Goal: Task Accomplishment & Management: Manage account settings

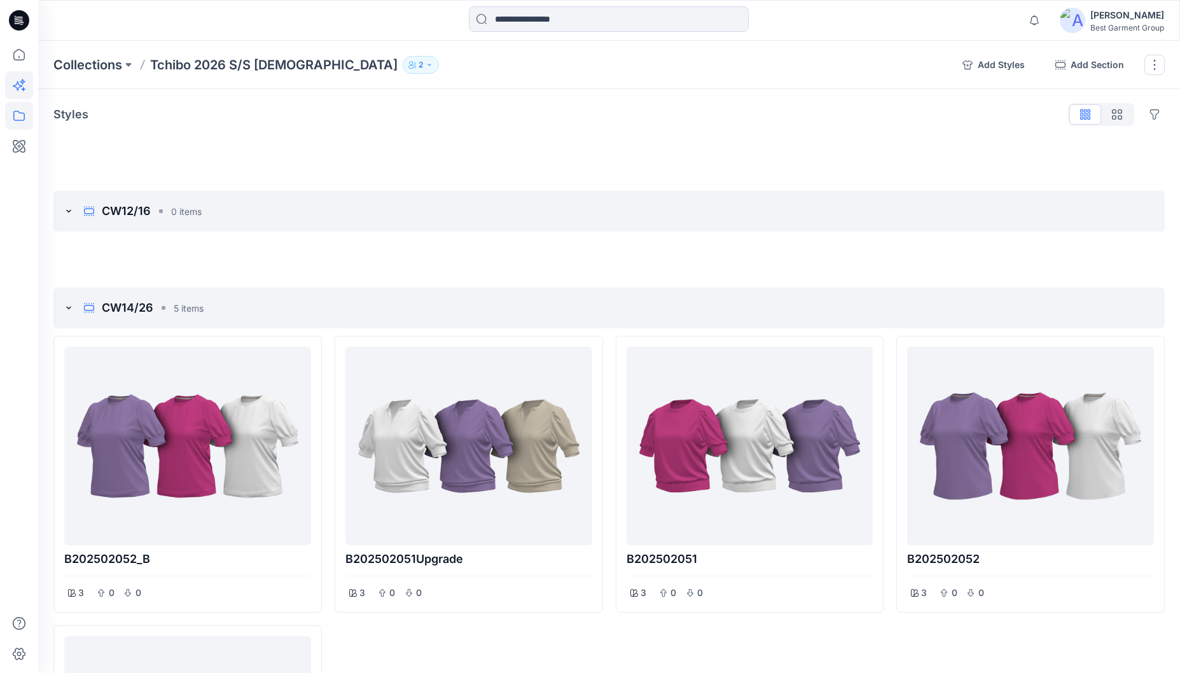
scroll to position [207, 0]
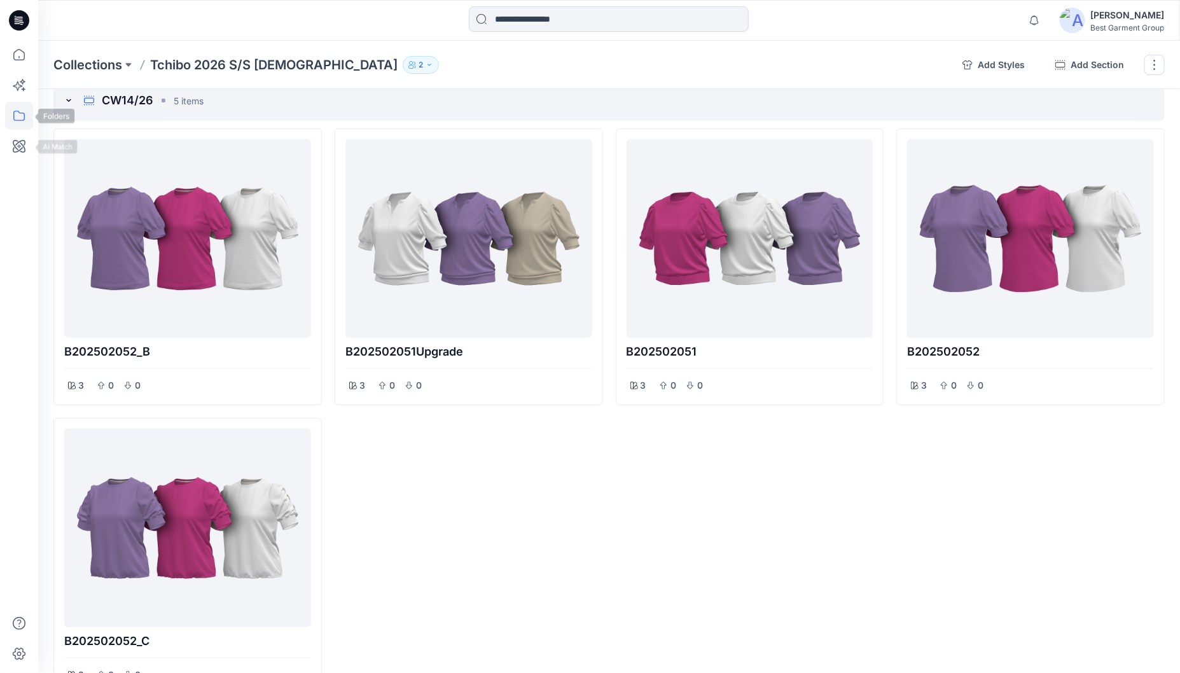
click at [24, 121] on icon at bounding box center [19, 116] width 28 height 28
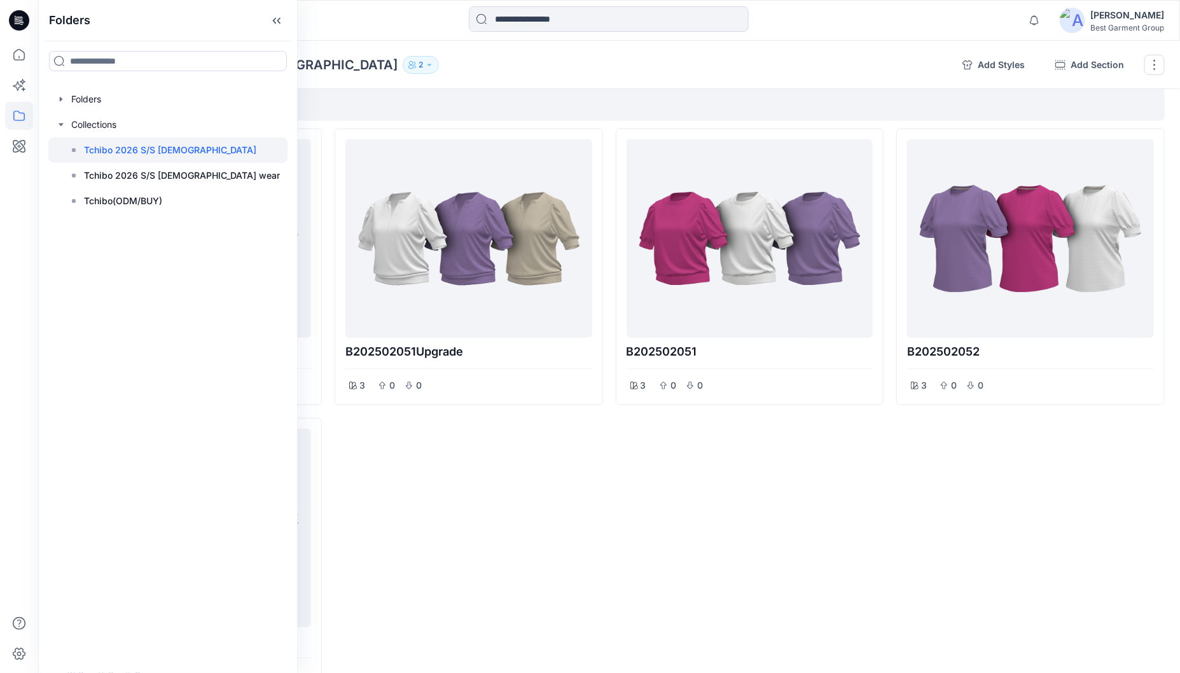
click at [509, 66] on div "Collections Tchibo 2026 S/S Ladies 2 Tchibo 2026 S/S Ladies 2 Internal 2 Extern…" at bounding box center [502, 65] width 899 height 18
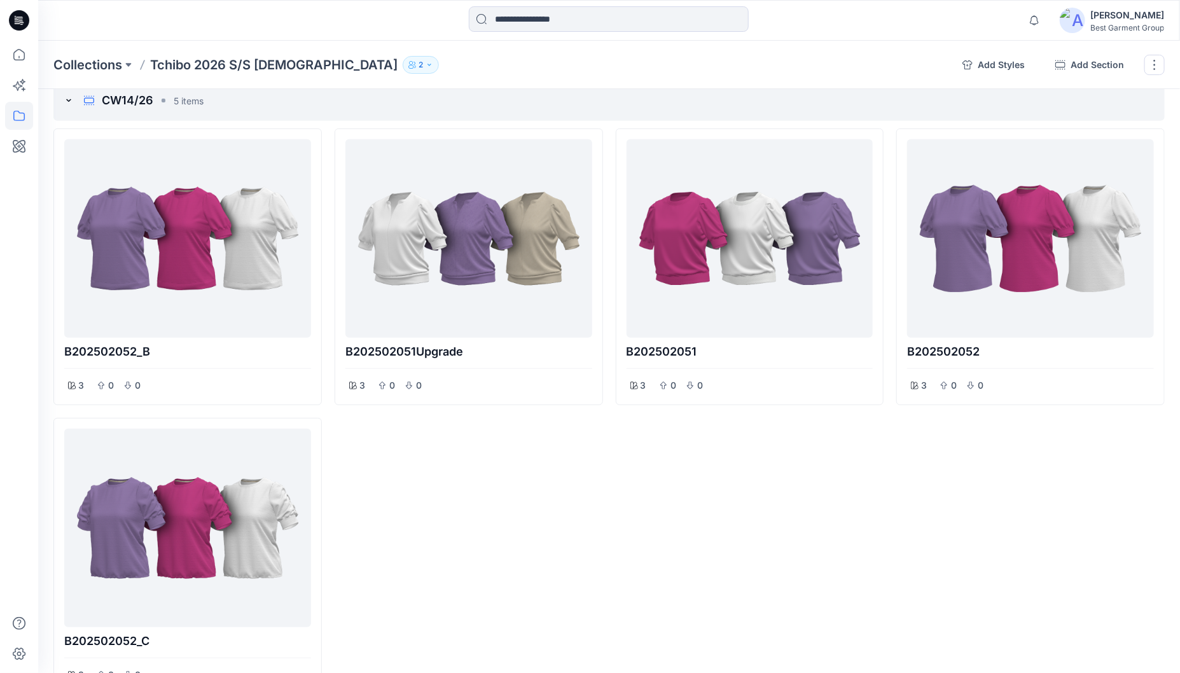
click at [403, 69] on button "2" at bounding box center [421, 65] width 36 height 18
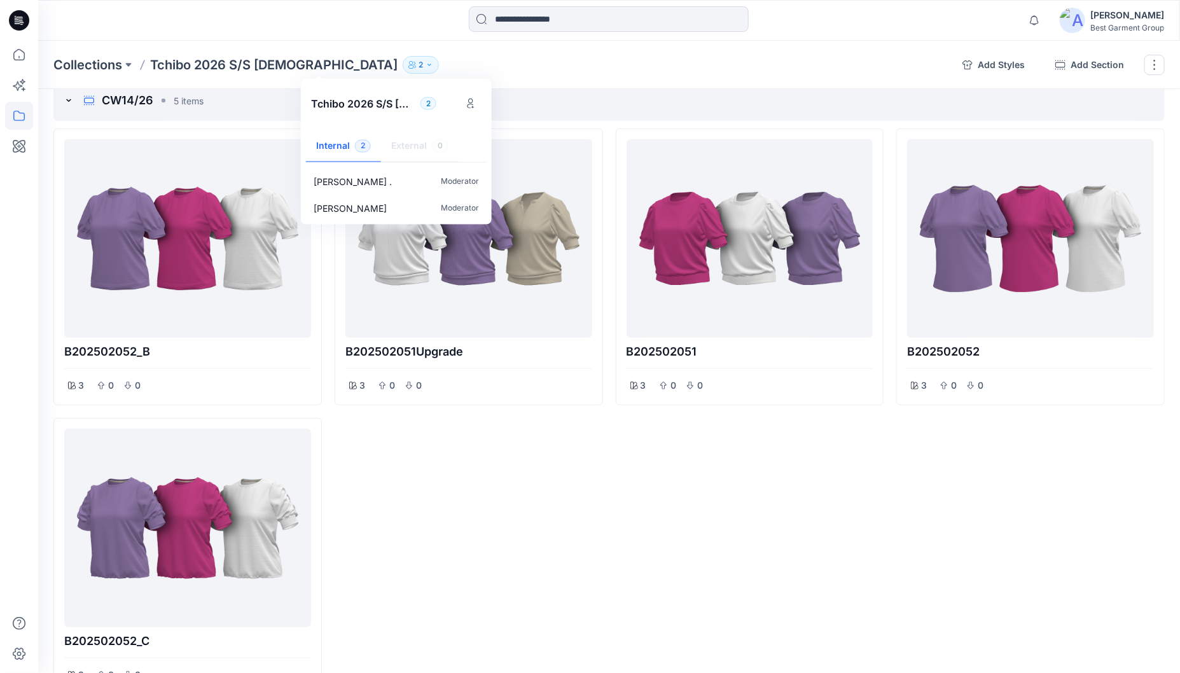
click at [459, 109] on div "Tchibo 2026 S/S [DEMOGRAPHIC_DATA] 2" at bounding box center [396, 104] width 191 height 50
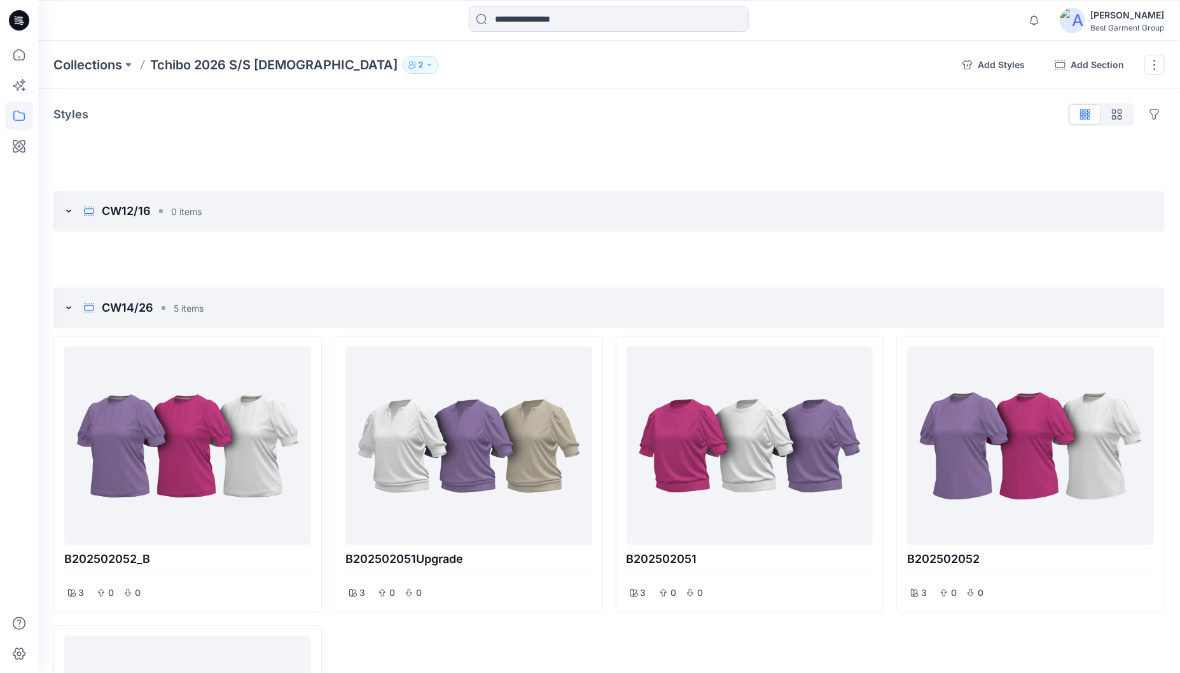
click at [403, 69] on button "2" at bounding box center [421, 65] width 36 height 18
click at [459, 101] on div "Tchibo 2026 S/S [DEMOGRAPHIC_DATA] 2" at bounding box center [396, 104] width 191 height 50
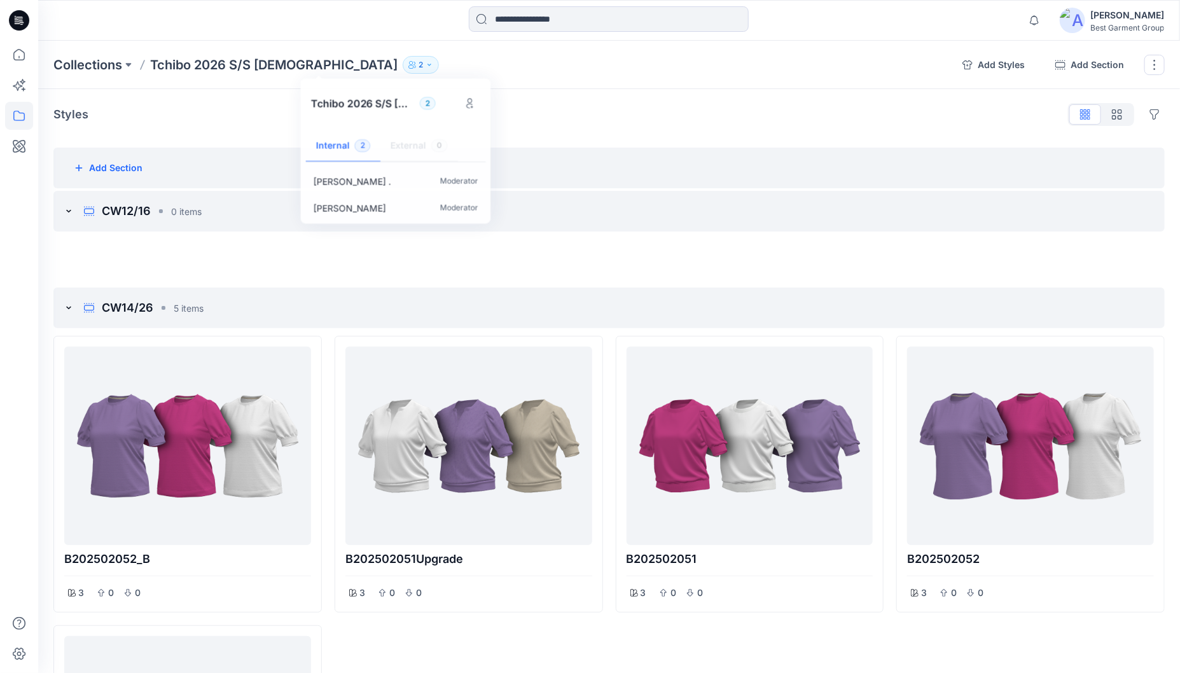
click at [622, 165] on div "Add Section" at bounding box center [609, 168] width 1112 height 41
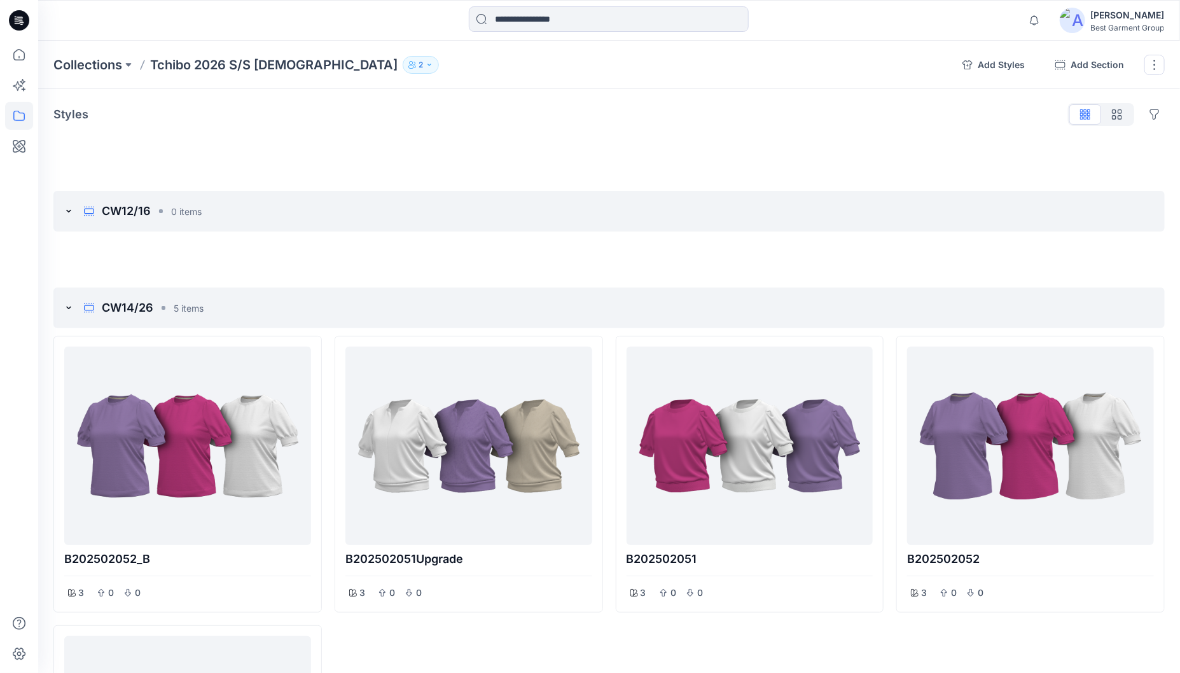
click at [419, 67] on p "2" at bounding box center [421, 65] width 4 height 14
click at [13, 120] on icon at bounding box center [18, 116] width 11 height 10
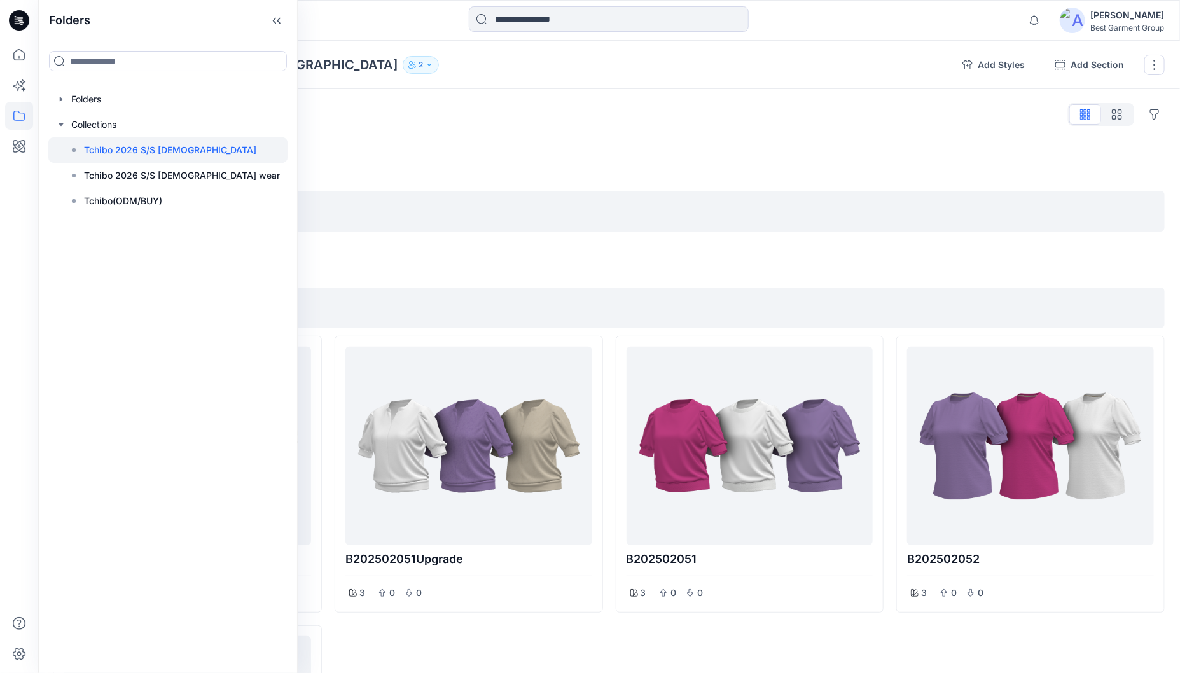
click at [150, 147] on p "Tchibo 2026 S/S [DEMOGRAPHIC_DATA]" at bounding box center [170, 150] width 172 height 15
click at [450, 112] on div "Styles Hide Legacy Styles" at bounding box center [609, 114] width 1112 height 20
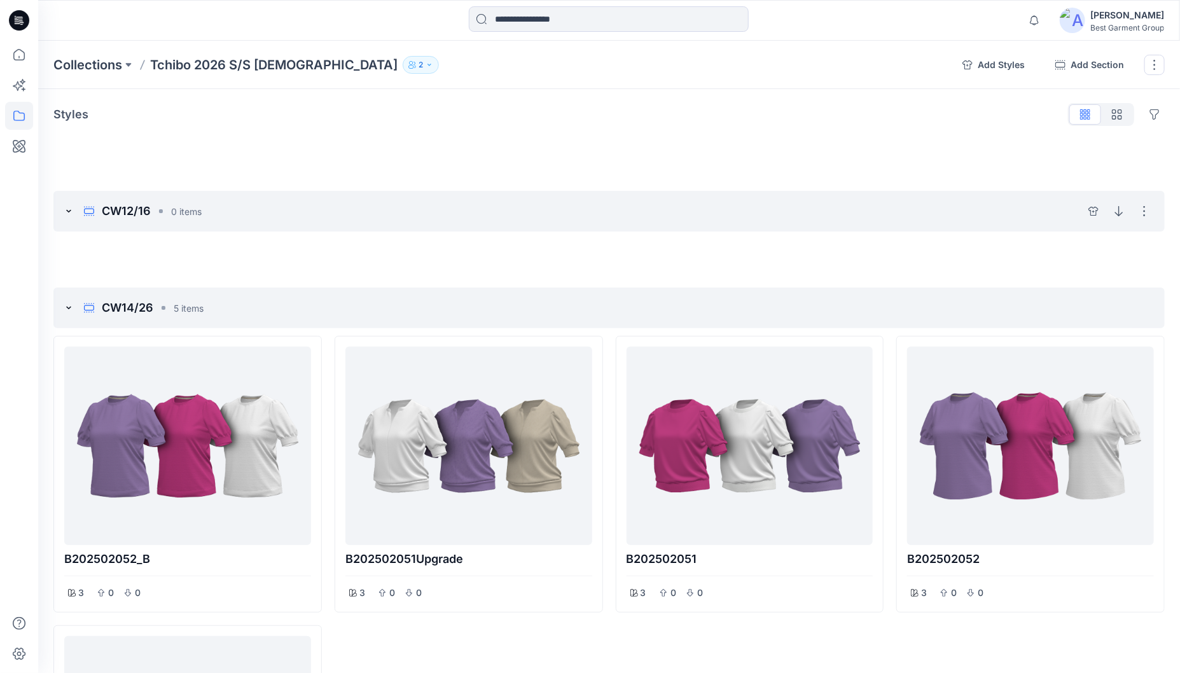
click at [73, 212] on icon at bounding box center [69, 211] width 10 height 10
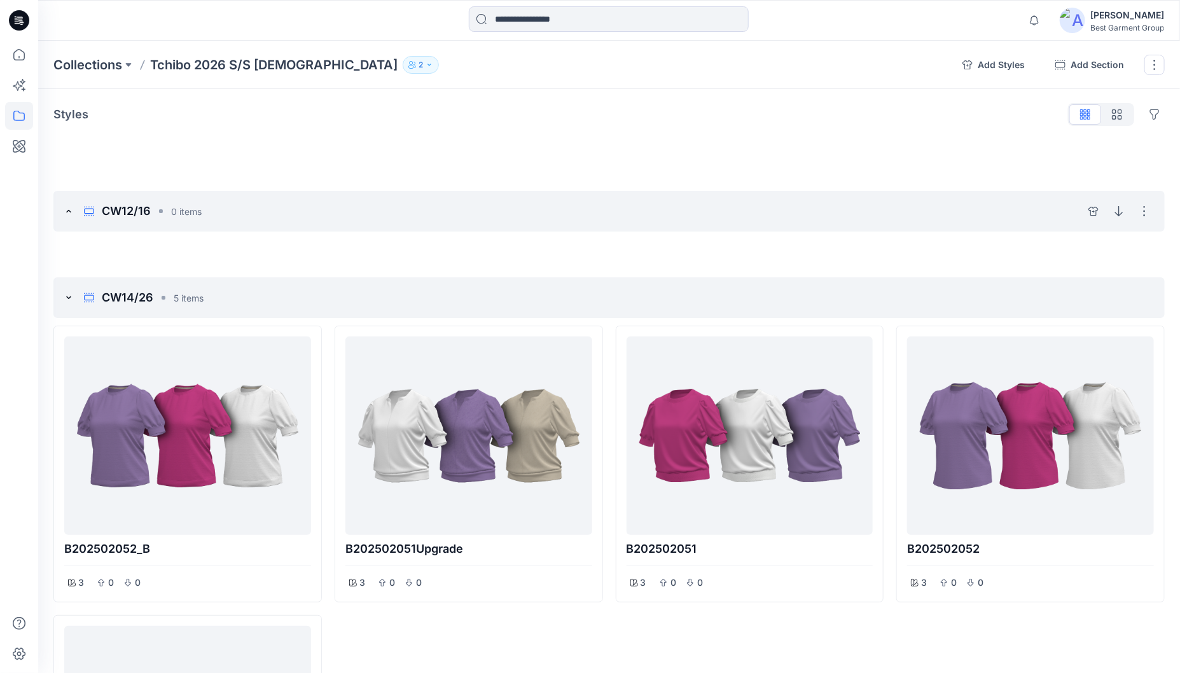
click at [70, 212] on icon at bounding box center [69, 211] width 10 height 10
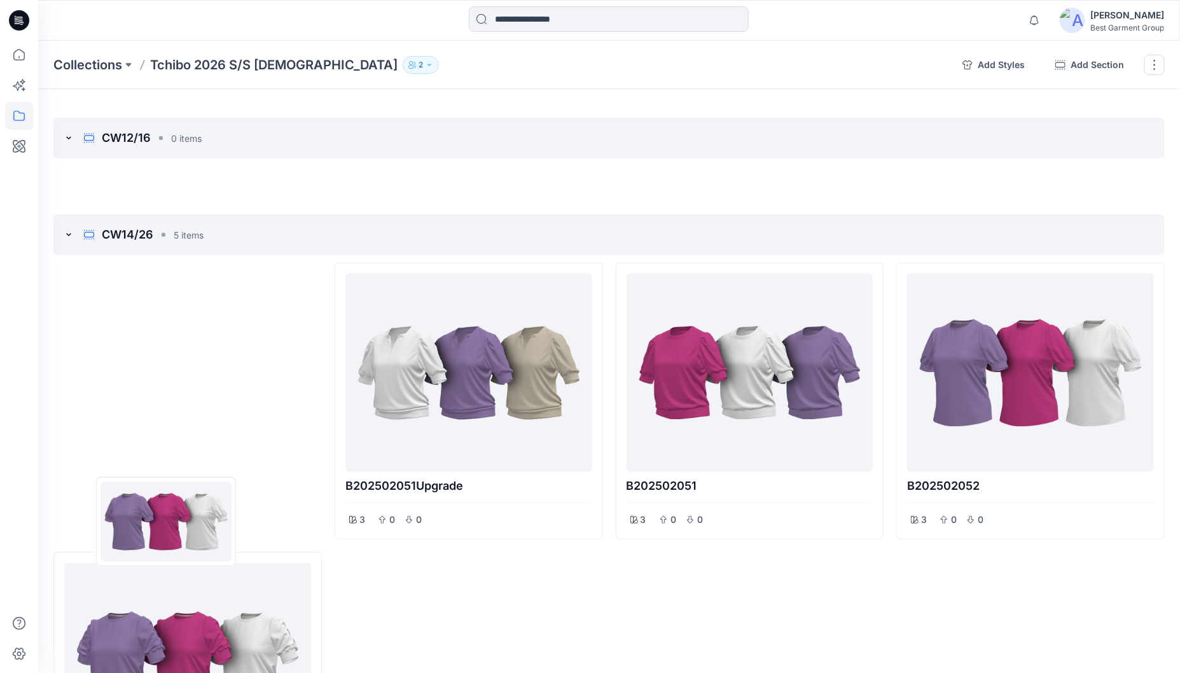
scroll to position [73, 0]
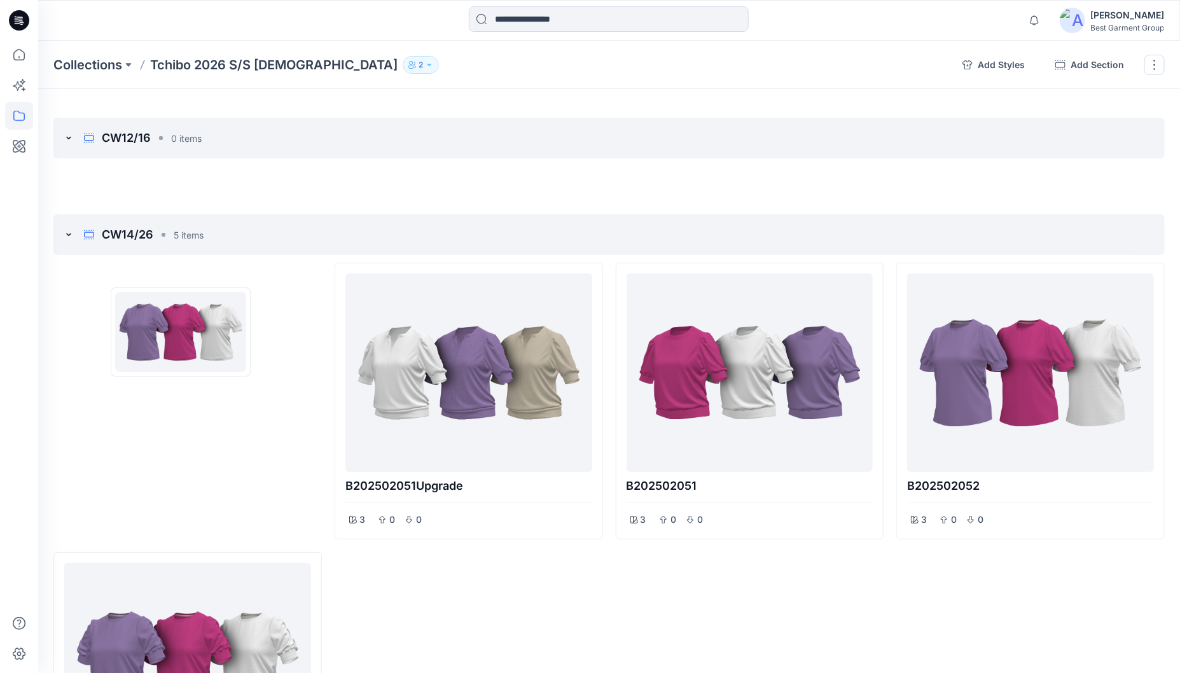
drag, startPoint x: 136, startPoint y: 421, endPoint x: 181, endPoint y: 332, distance: 99.9
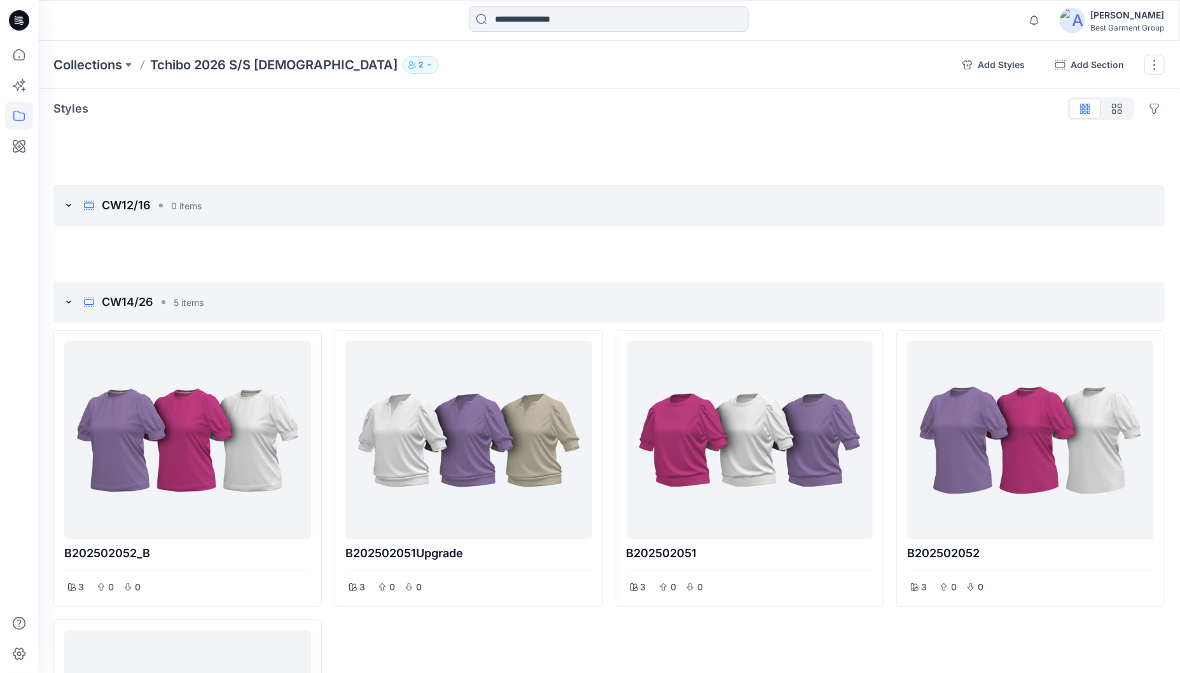
scroll to position [0, 0]
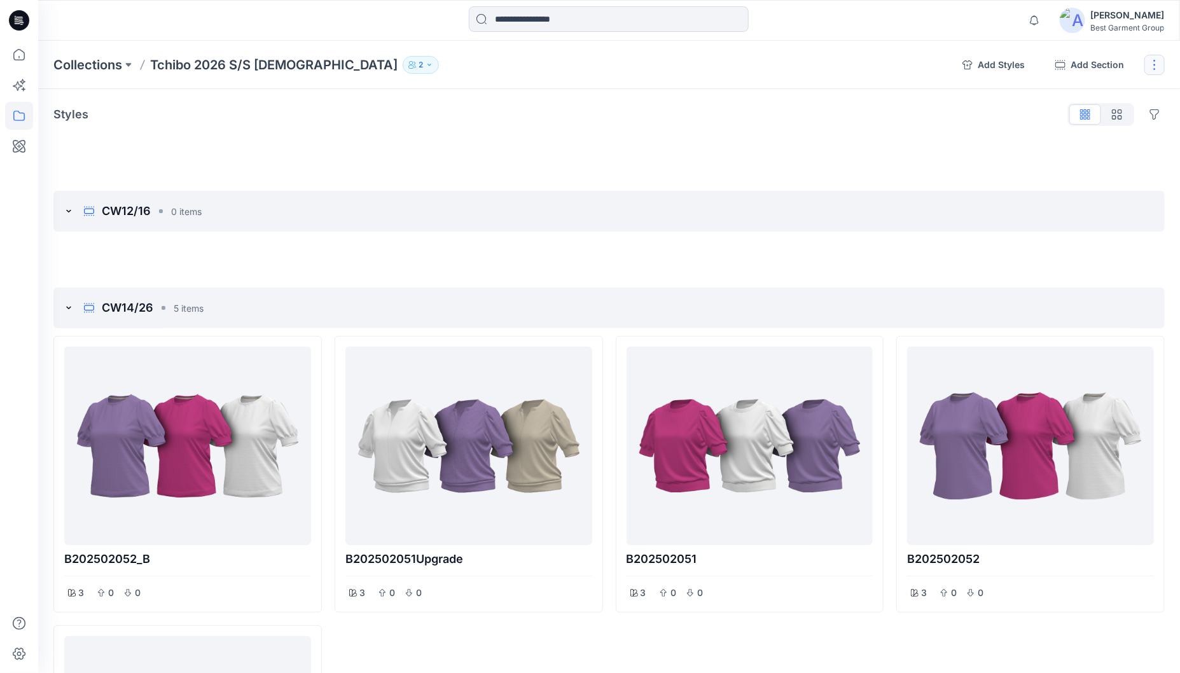
click at [1146, 67] on button "button" at bounding box center [1155, 65] width 20 height 20
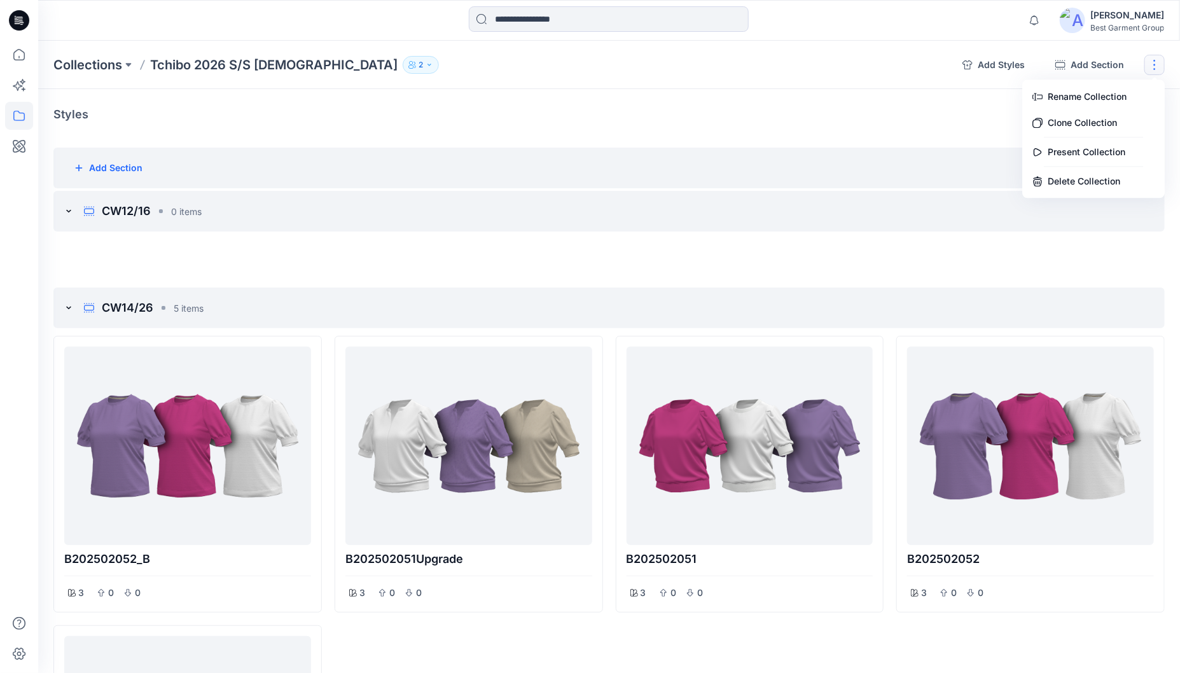
click at [788, 170] on div "Add Section" at bounding box center [609, 168] width 1112 height 41
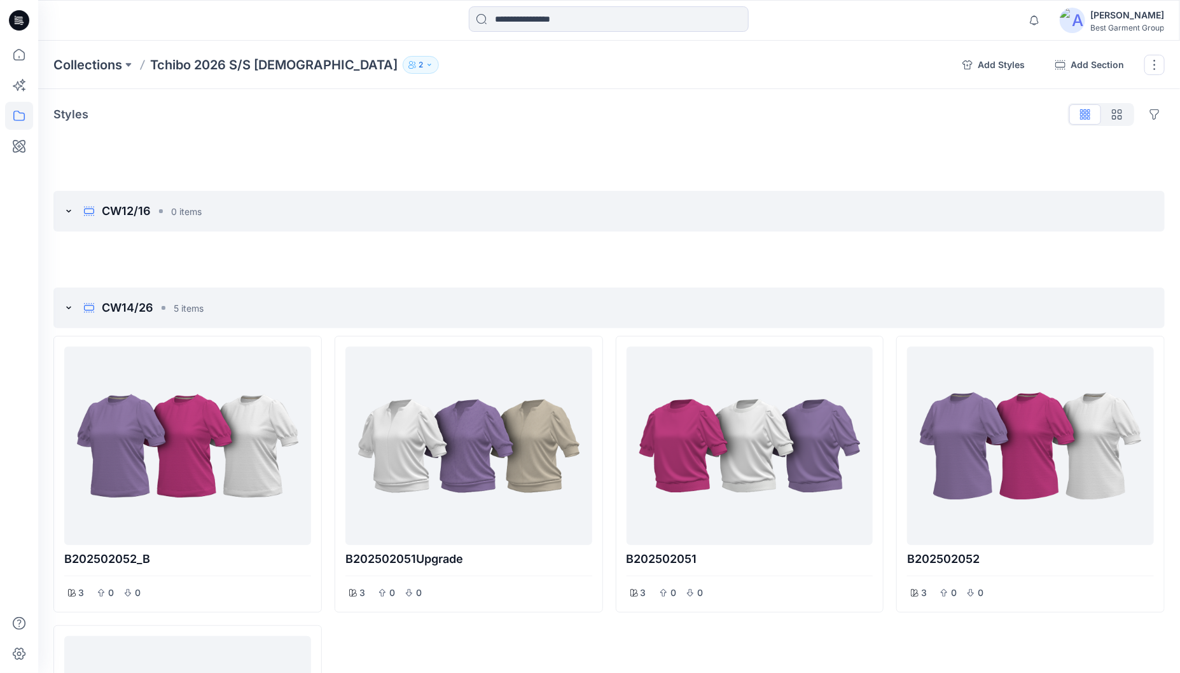
click at [426, 62] on icon "button" at bounding box center [430, 65] width 8 height 8
click at [461, 109] on button "Manage users" at bounding box center [471, 104] width 22 height 22
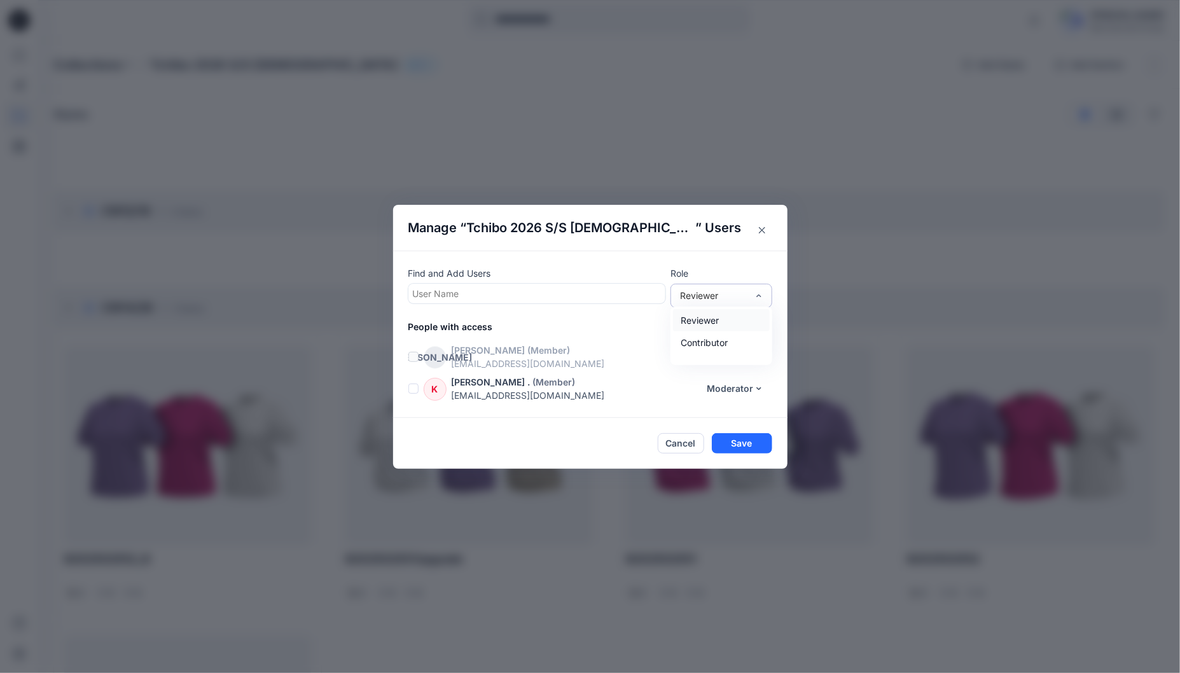
click at [732, 294] on div "Reviewer" at bounding box center [713, 295] width 67 height 13
click at [739, 243] on header "Manage “ Tchibo 2026 S/S [DEMOGRAPHIC_DATA] ” Users" at bounding box center [590, 228] width 395 height 46
click at [737, 295] on div "Reviewer" at bounding box center [713, 295] width 67 height 13
click at [556, 281] on div "Find and Add Users User Name" at bounding box center [537, 285] width 257 height 37
click at [763, 229] on button "Close" at bounding box center [762, 230] width 20 height 20
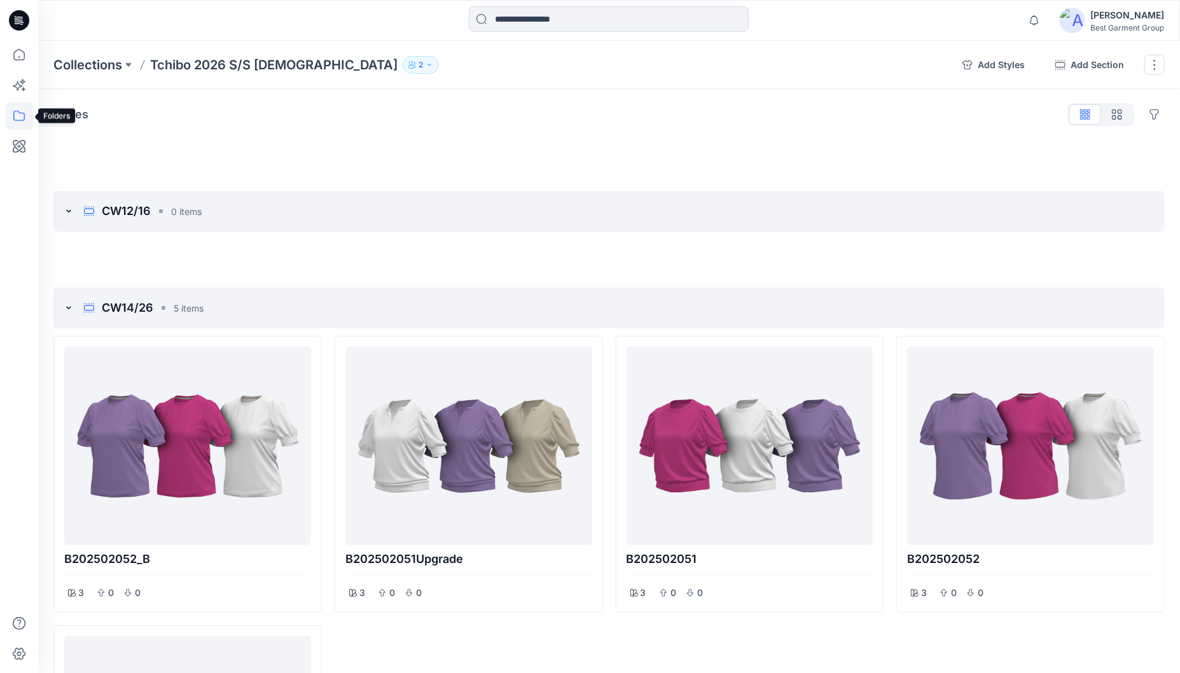
click at [17, 122] on icon at bounding box center [19, 116] width 28 height 28
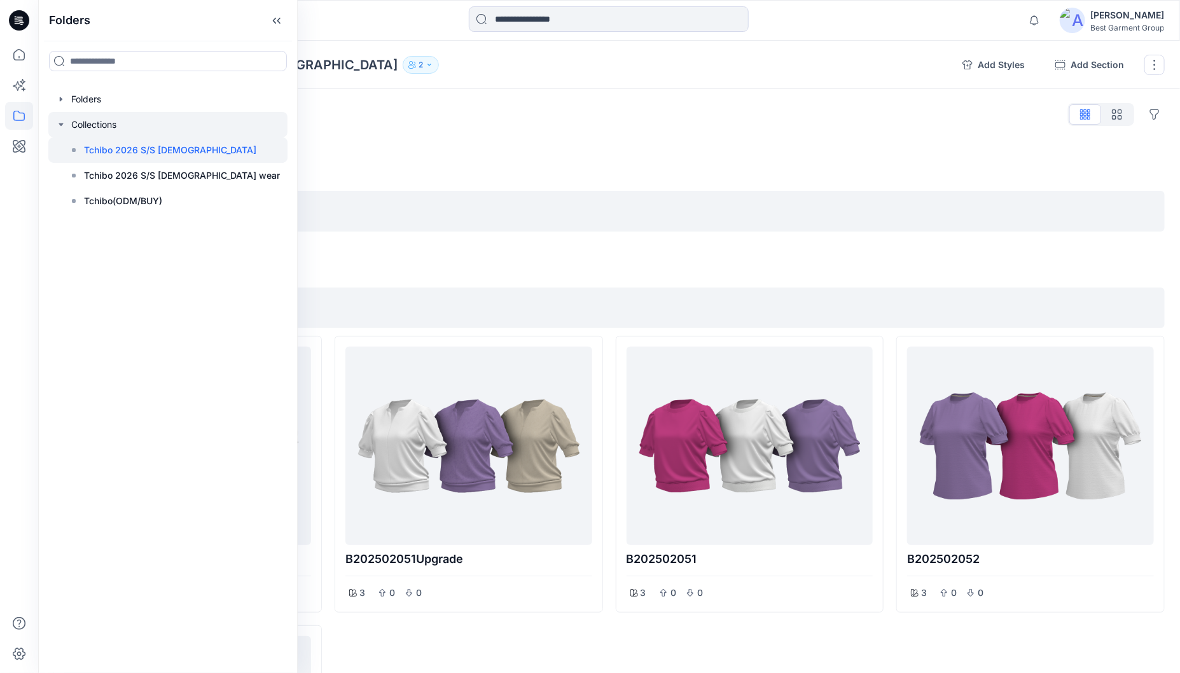
click at [94, 128] on div at bounding box center [167, 124] width 239 height 25
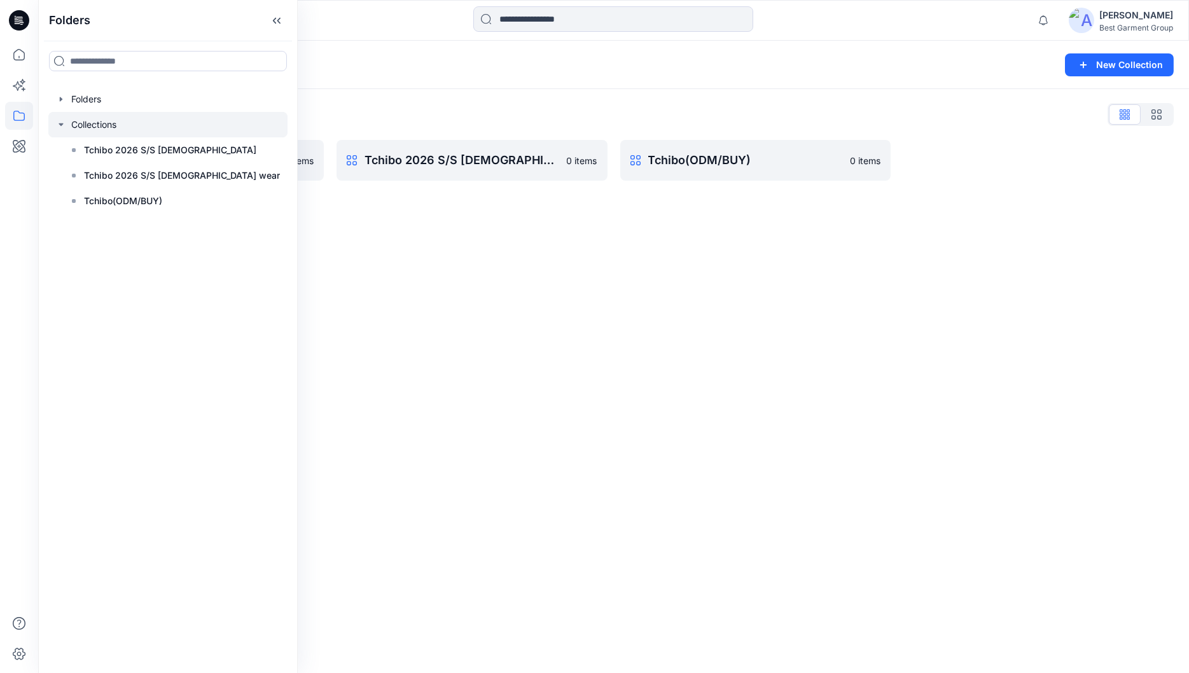
drag, startPoint x: 505, startPoint y: 245, endPoint x: 561, endPoint y: 267, distance: 60.3
click at [501, 246] on div "Collections New Collection Collections List Tchibo 2026 S/S [DEMOGRAPHIC_DATA] …" at bounding box center [613, 357] width 1151 height 632
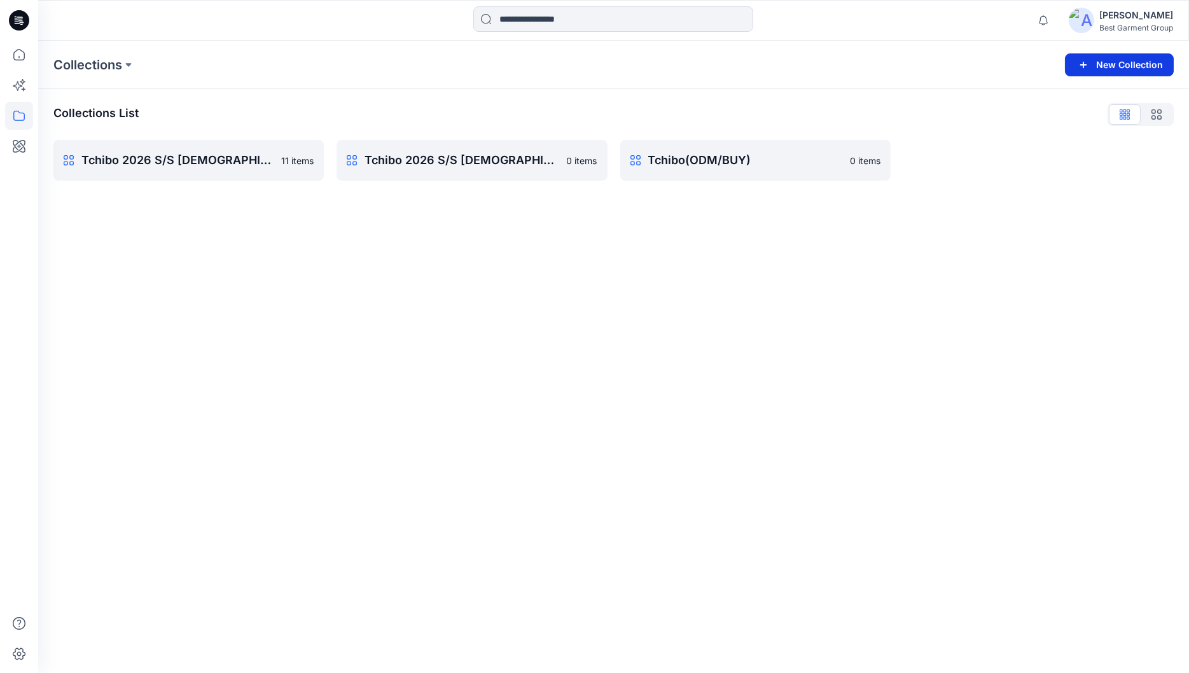
click at [1117, 69] on button "New Collection" at bounding box center [1119, 64] width 109 height 23
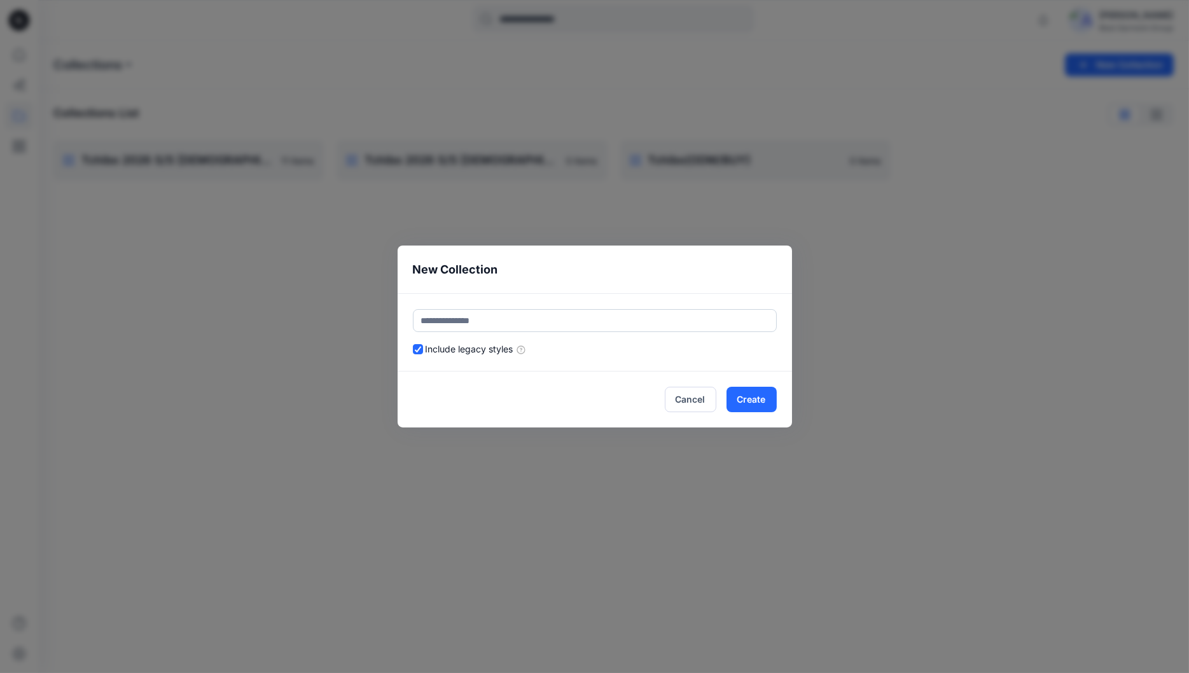
click at [521, 326] on input "text" at bounding box center [595, 320] width 364 height 23
type input "*****"
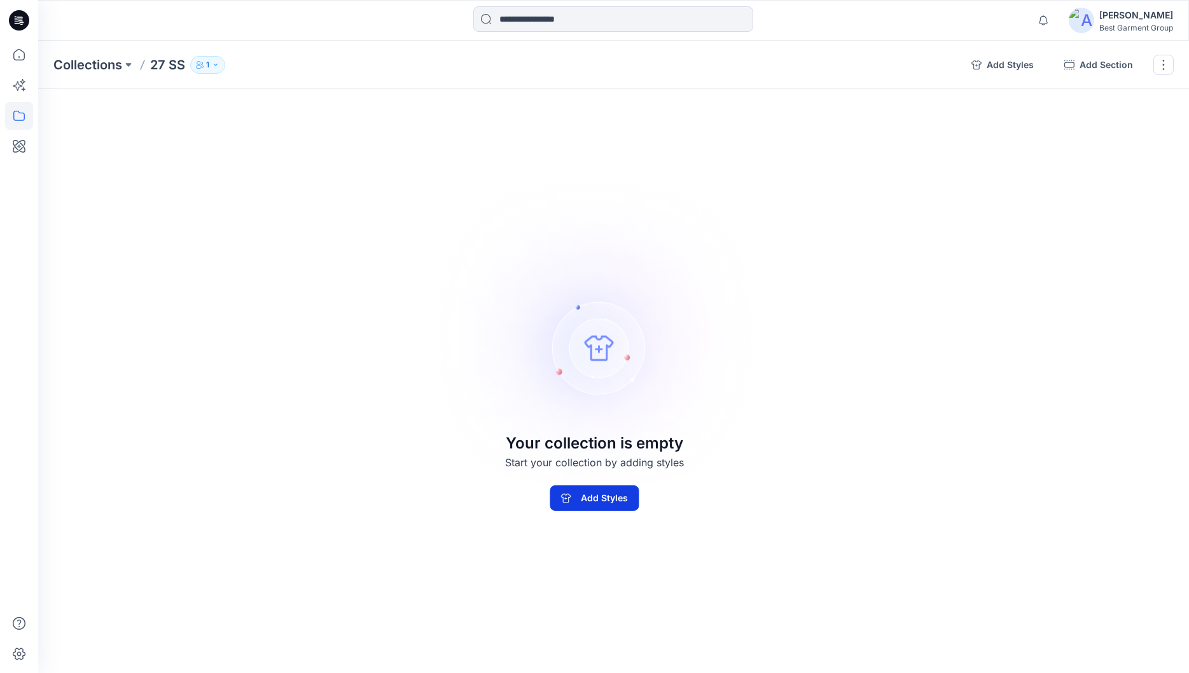
click at [608, 508] on button "Add Styles" at bounding box center [594, 498] width 89 height 25
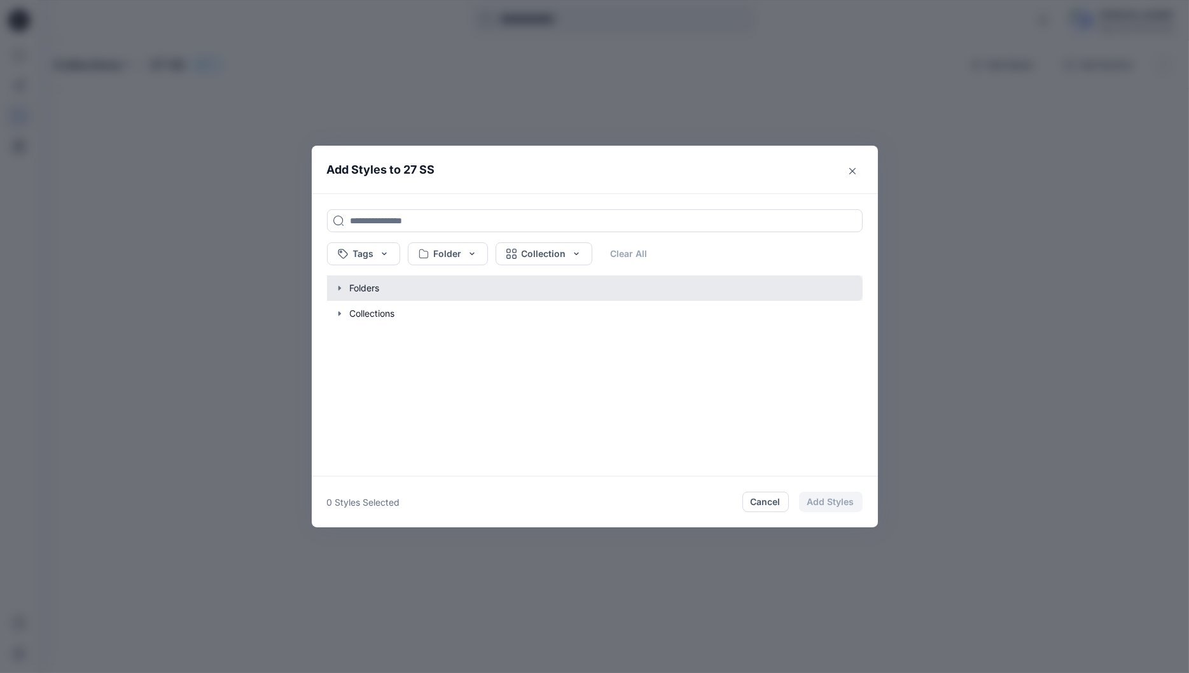
click at [364, 291] on button "button" at bounding box center [588, 288] width 549 height 25
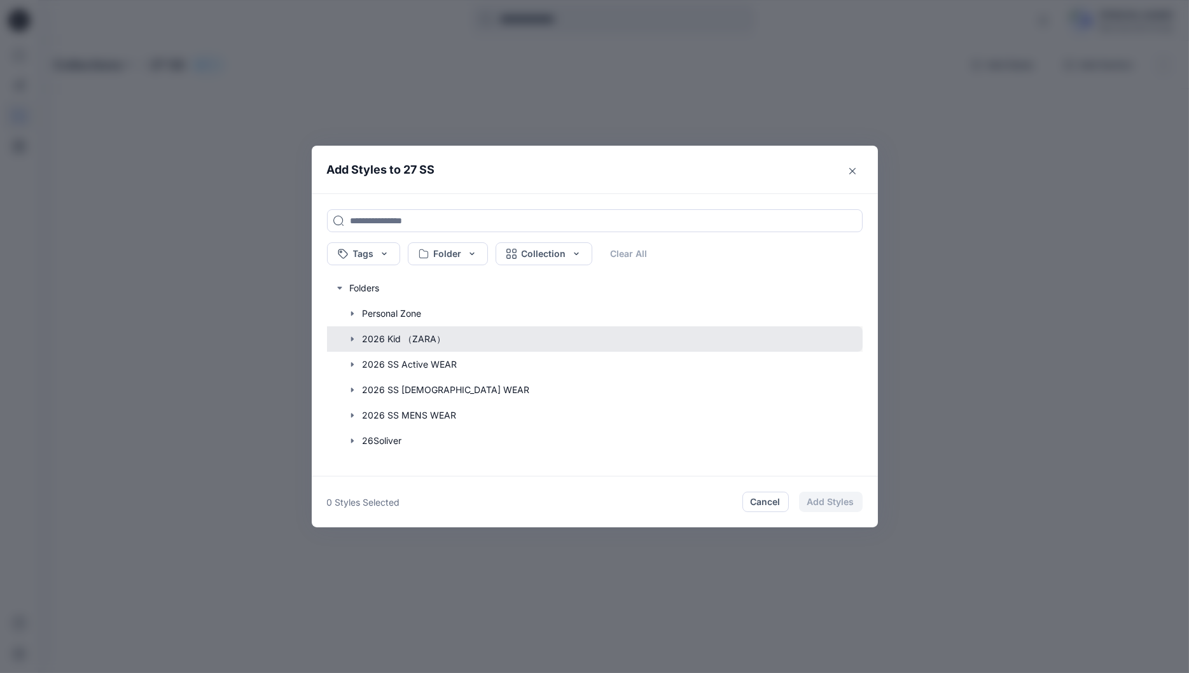
click at [387, 337] on button "button" at bounding box center [588, 338] width 549 height 25
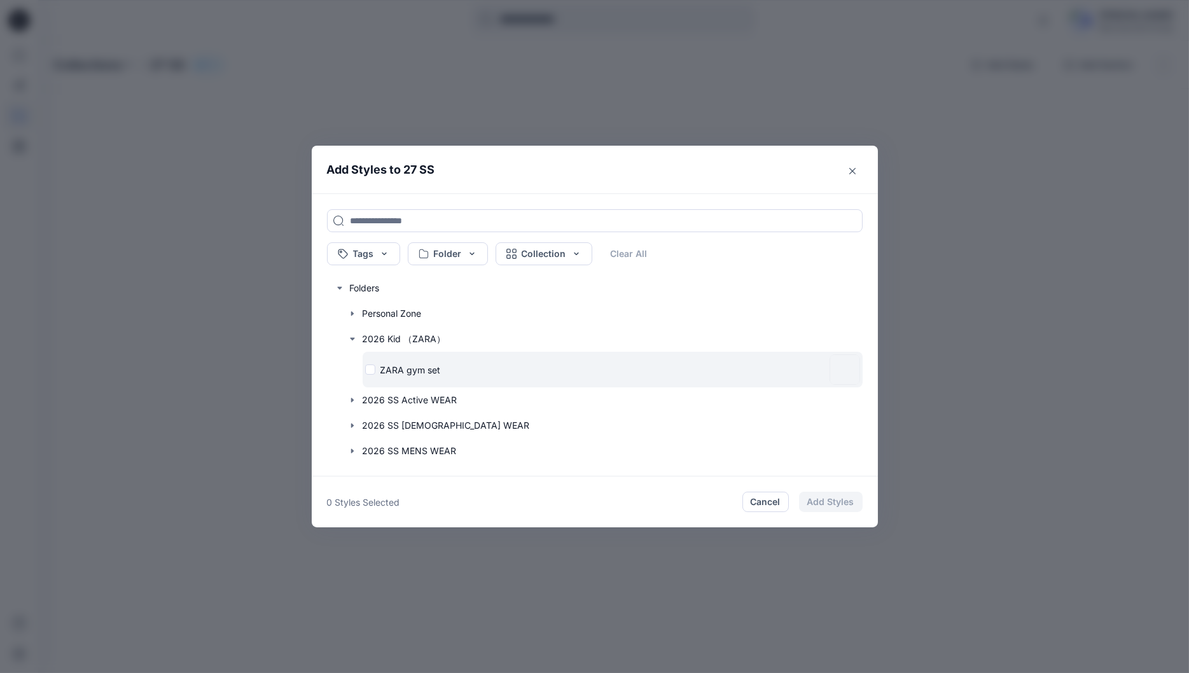
click at [379, 365] on div "ZARA gym set" at bounding box center [594, 369] width 459 height 13
click at [392, 366] on p "ZARA gym set" at bounding box center [411, 369] width 60 height 13
click at [434, 375] on p "ZARA gym set" at bounding box center [411, 369] width 60 height 13
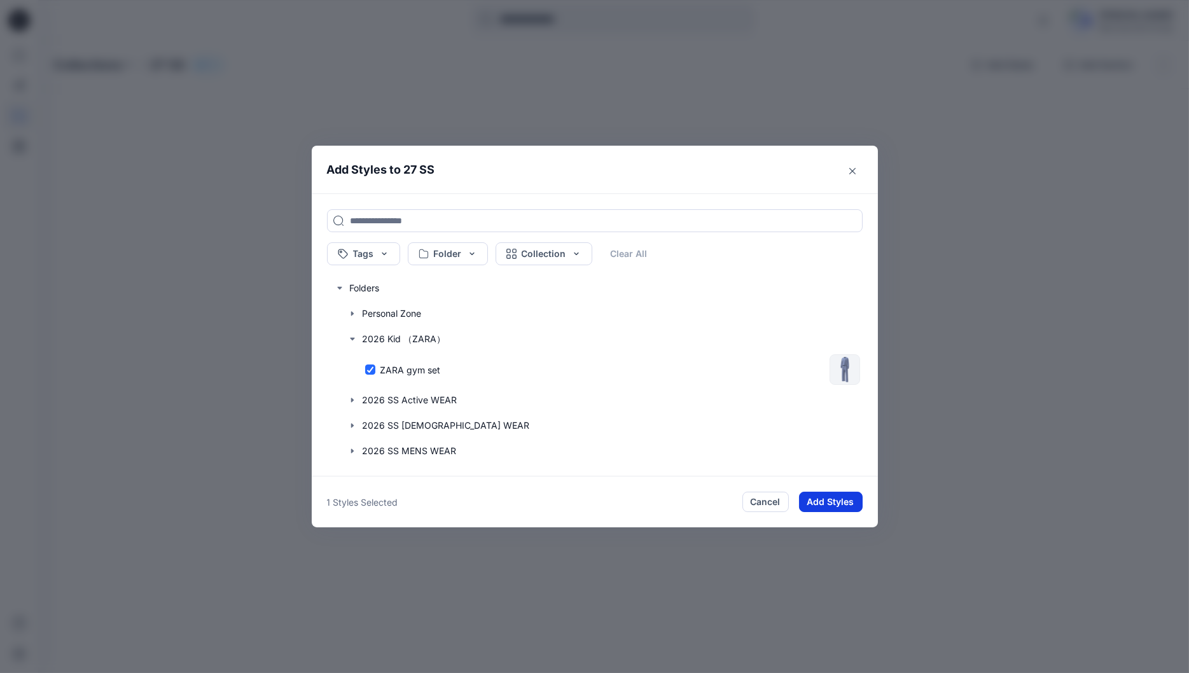
click at [850, 500] on button "Add Styles" at bounding box center [831, 502] width 64 height 20
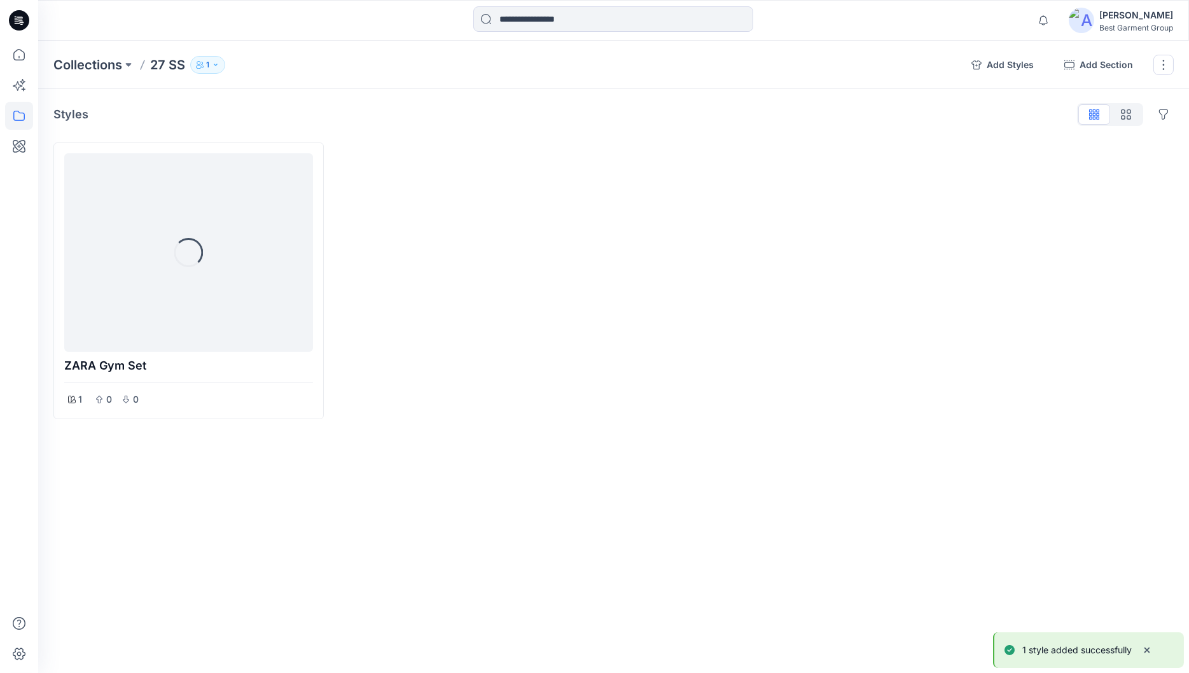
click at [216, 60] on button "1" at bounding box center [207, 65] width 35 height 18
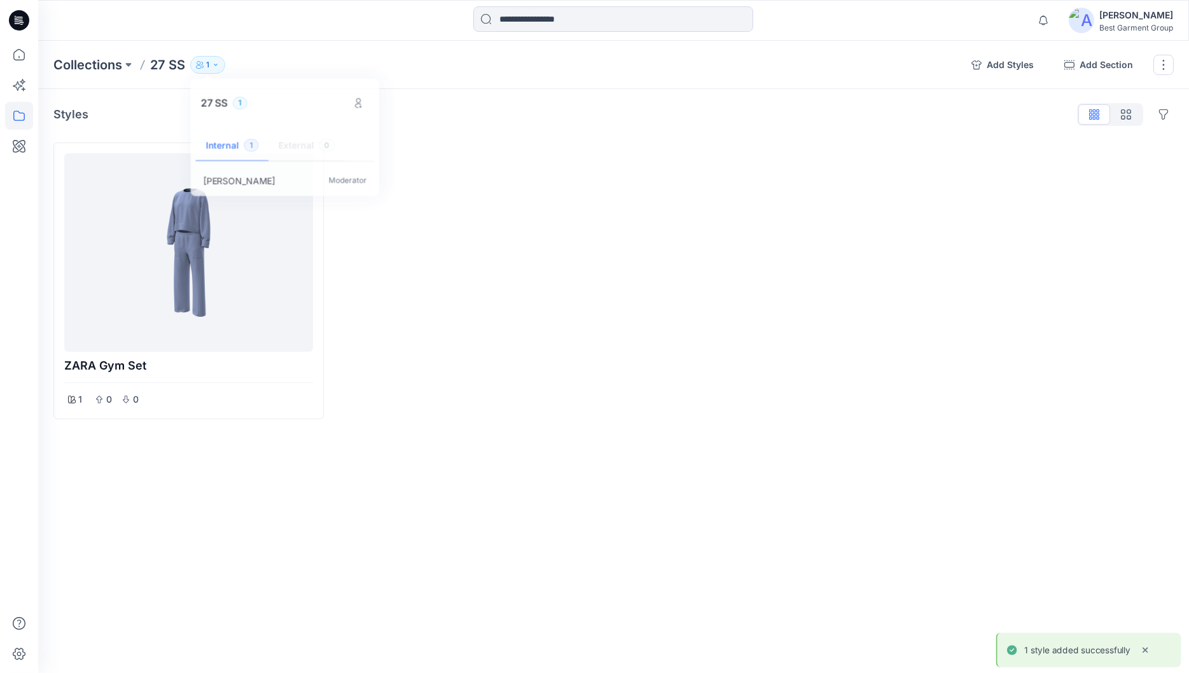
click at [515, 118] on div "Styles Hide Legacy Styles" at bounding box center [613, 114] width 1121 height 20
click at [202, 61] on icon "button" at bounding box center [200, 65] width 8 height 8
click at [364, 105] on icon "Manage users" at bounding box center [361, 104] width 10 height 10
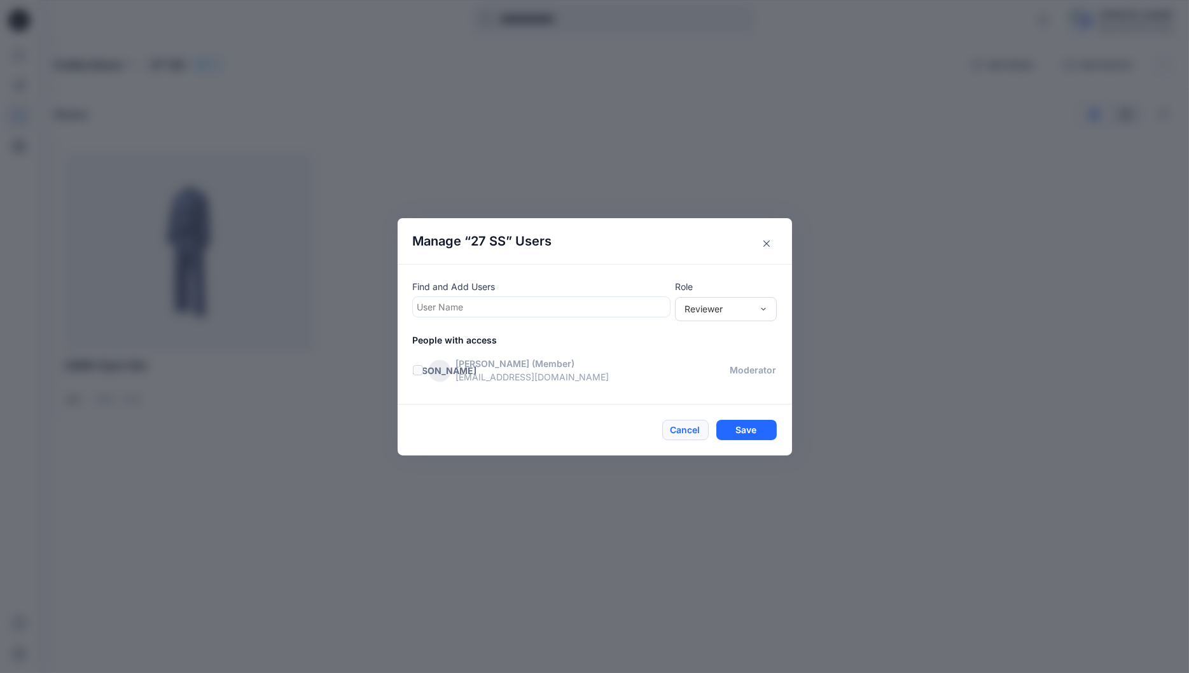
click at [689, 433] on button "Cancel" at bounding box center [685, 430] width 46 height 20
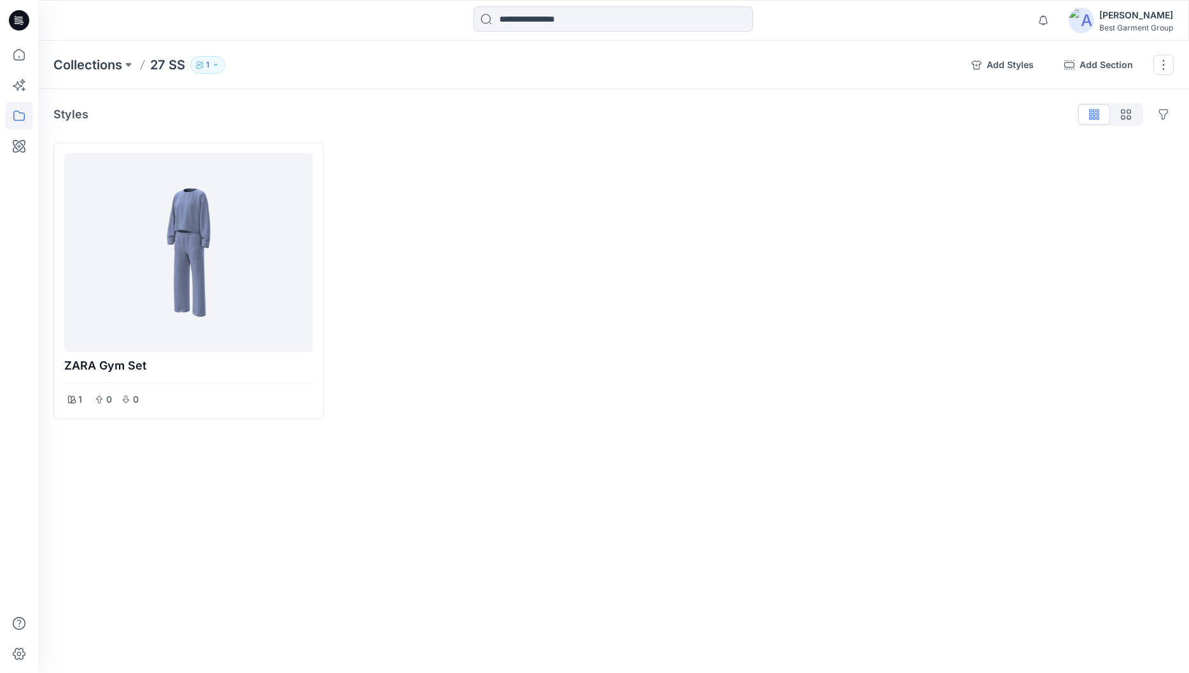
click at [221, 63] on button "1" at bounding box center [207, 65] width 35 height 18
click at [384, 70] on div "Collections 27 SS 1 27 SS 1 Internal 1 External 0 [PERSON_NAME] [PERSON_NAME]" at bounding box center [507, 65] width 908 height 18
click at [202, 58] on button "1" at bounding box center [207, 65] width 35 height 18
click at [24, 105] on icon at bounding box center [19, 116] width 28 height 28
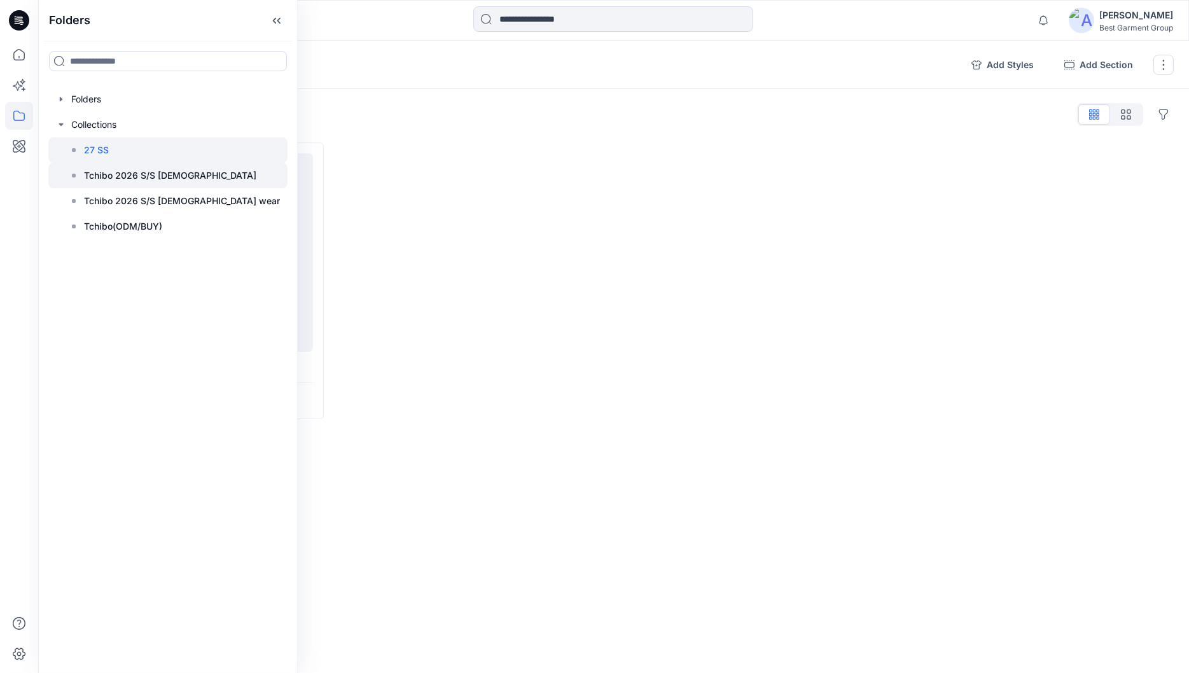
click at [122, 173] on p "Tchibo 2026 S/S [DEMOGRAPHIC_DATA]" at bounding box center [170, 175] width 172 height 15
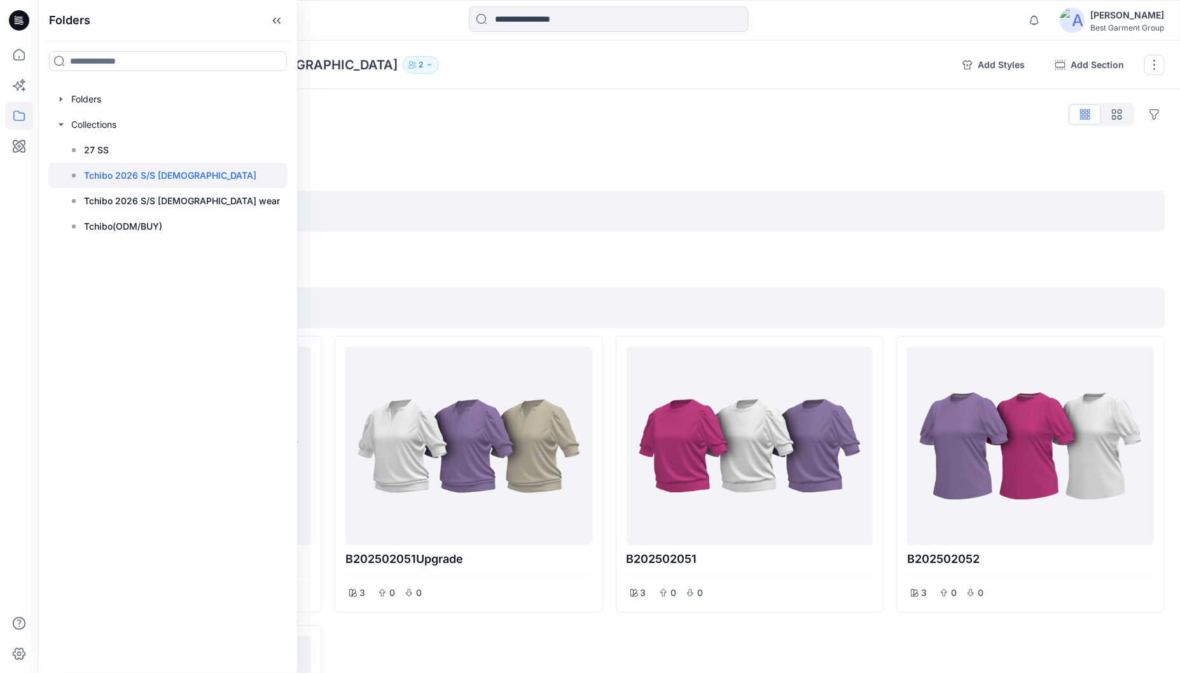
click at [426, 66] on icon "button" at bounding box center [430, 65] width 8 height 8
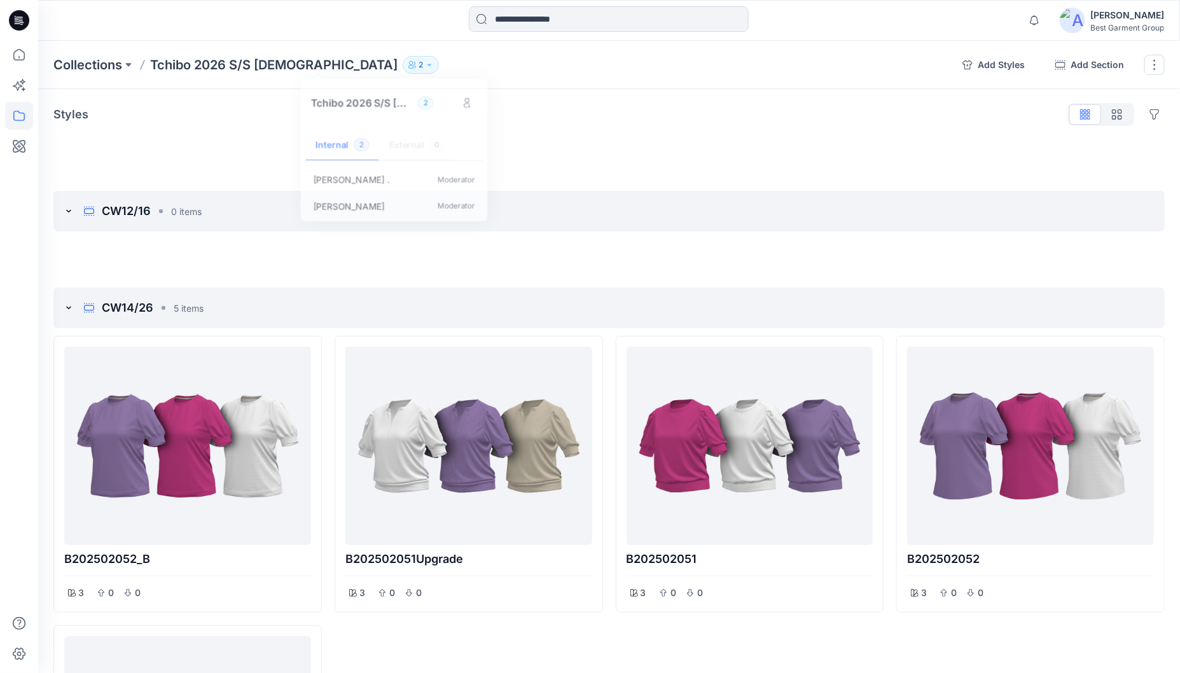
click at [428, 115] on div "Styles Hide Legacy Styles" at bounding box center [609, 114] width 1112 height 20
click at [467, 122] on div "Styles Hide Legacy Styles" at bounding box center [609, 114] width 1112 height 20
click at [20, 54] on icon at bounding box center [19, 55] width 28 height 28
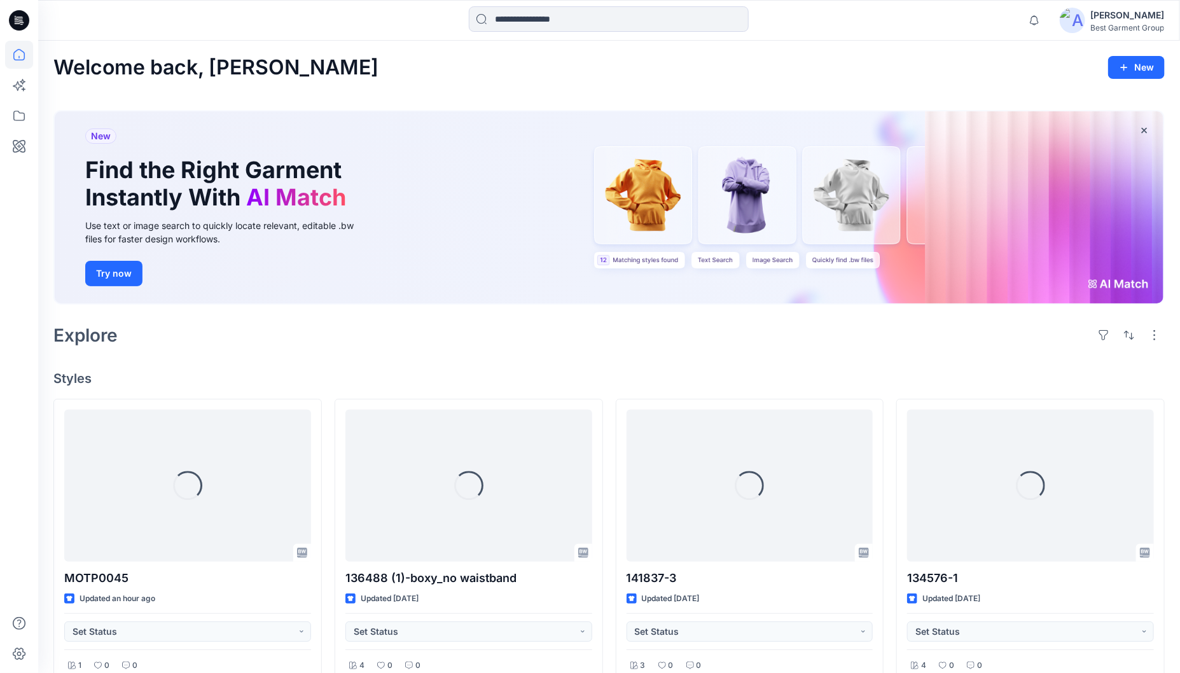
click at [638, 69] on div "Welcome back, [PERSON_NAME][GEOGRAPHIC_DATA]" at bounding box center [609, 68] width 1112 height 24
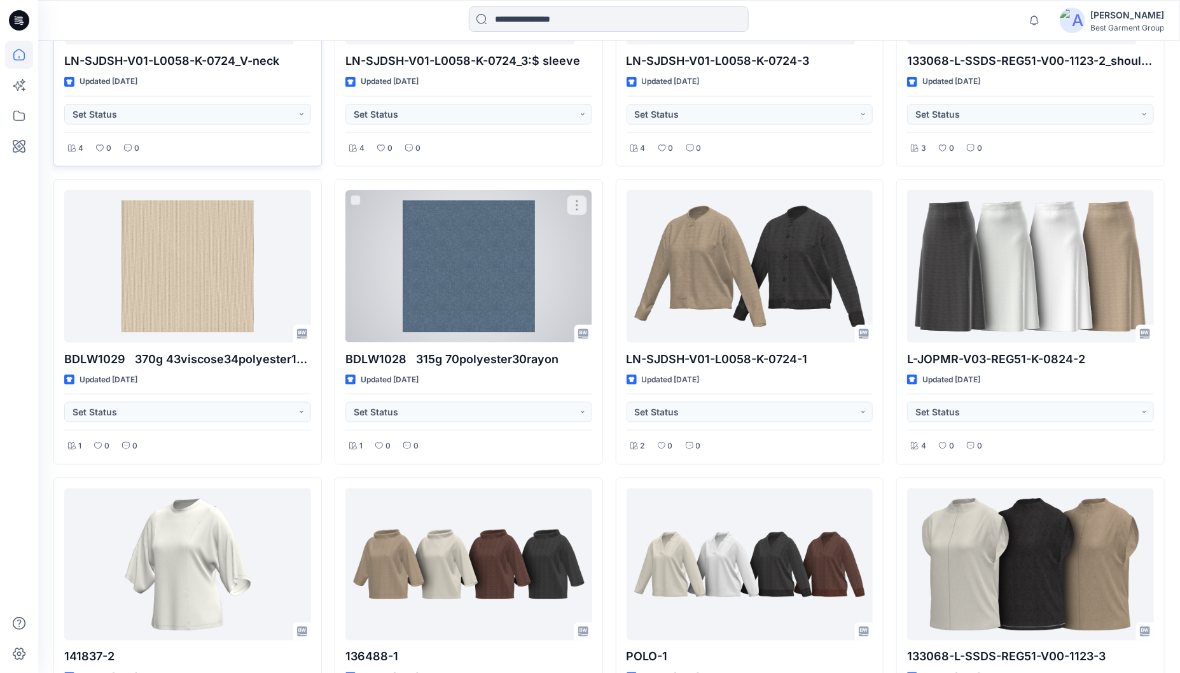
scroll to position [687, 0]
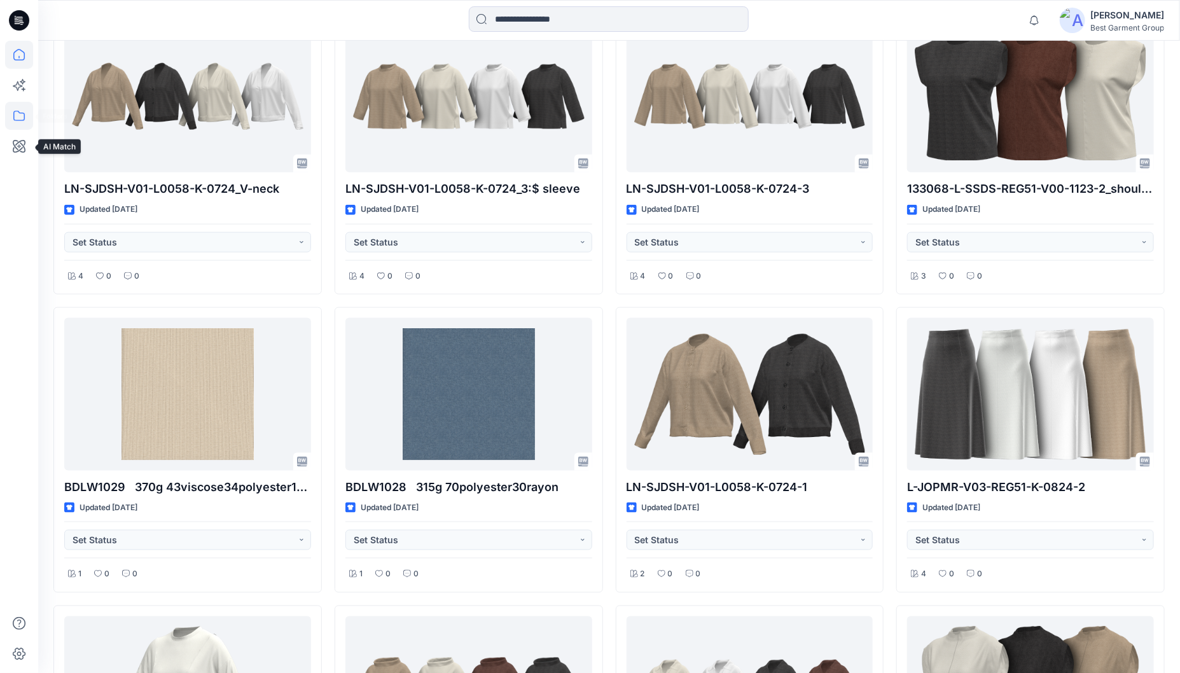
click at [23, 113] on icon at bounding box center [18, 116] width 11 height 10
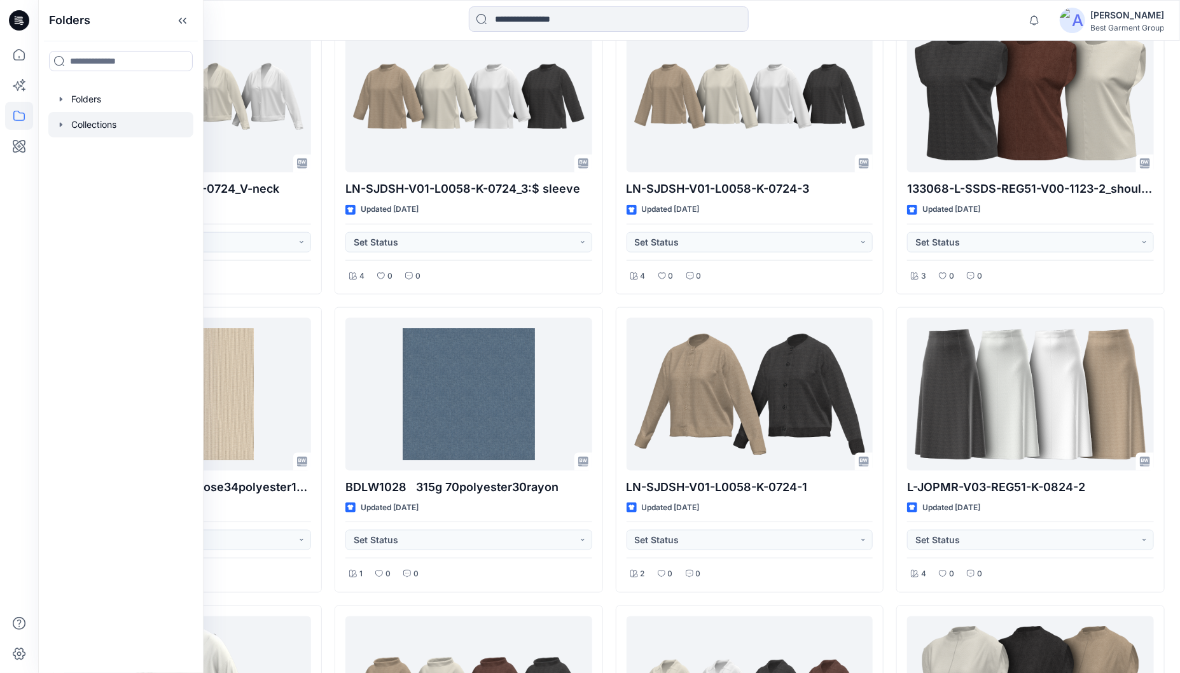
click at [75, 128] on div at bounding box center [120, 124] width 145 height 25
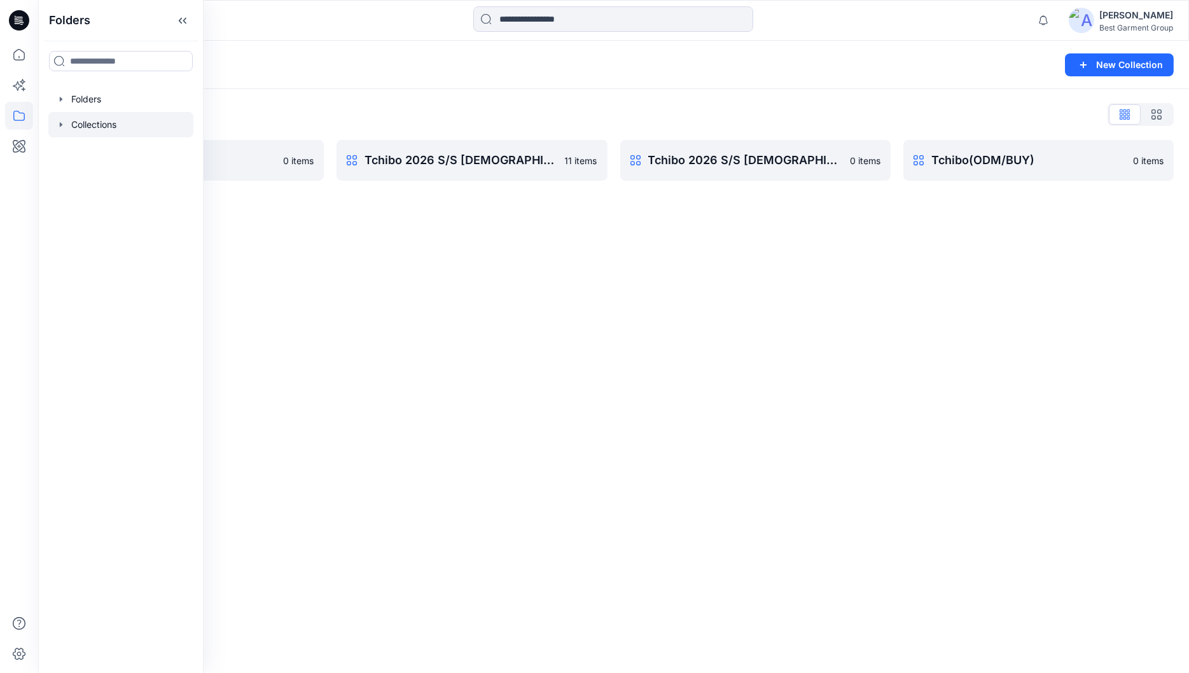
click at [447, 257] on div "Collections New Collection Collections List 27 SS 0 items Tchibo 2026 S/S [DEMO…" at bounding box center [613, 357] width 1151 height 632
